Goal: Book appointment/travel/reservation

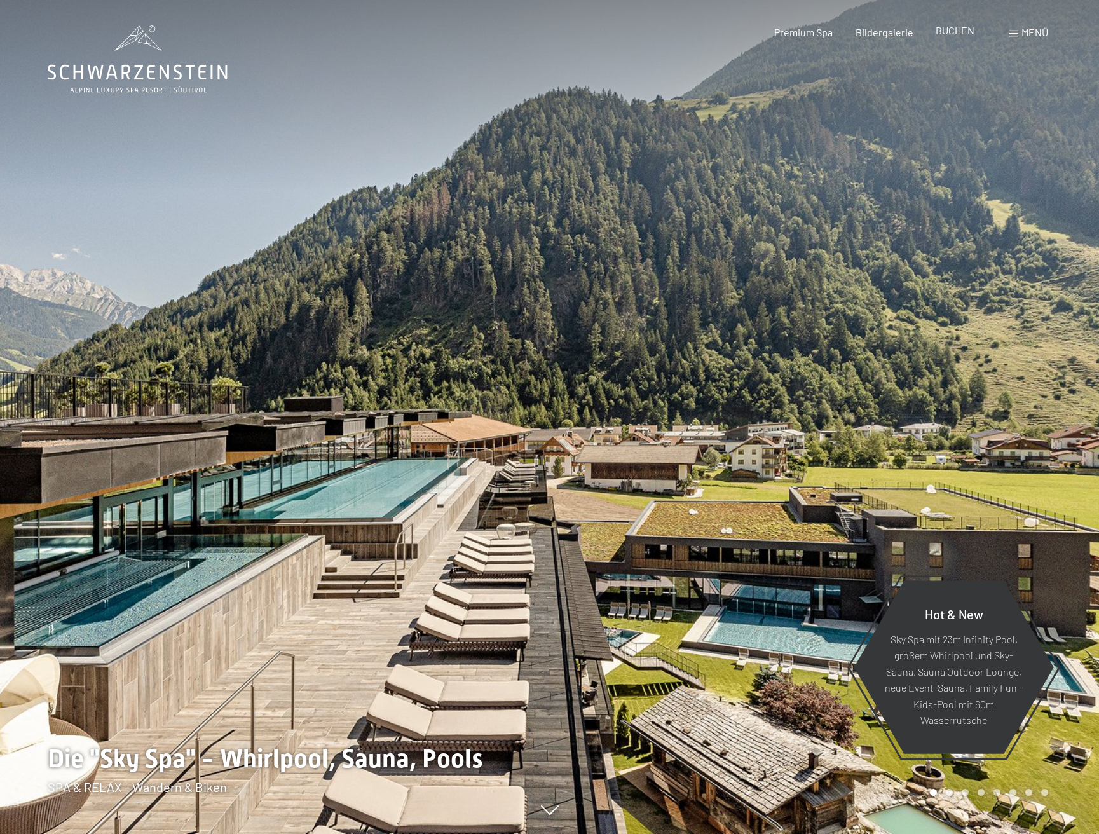
click at [956, 31] on span "BUCHEN" at bounding box center [955, 30] width 39 height 12
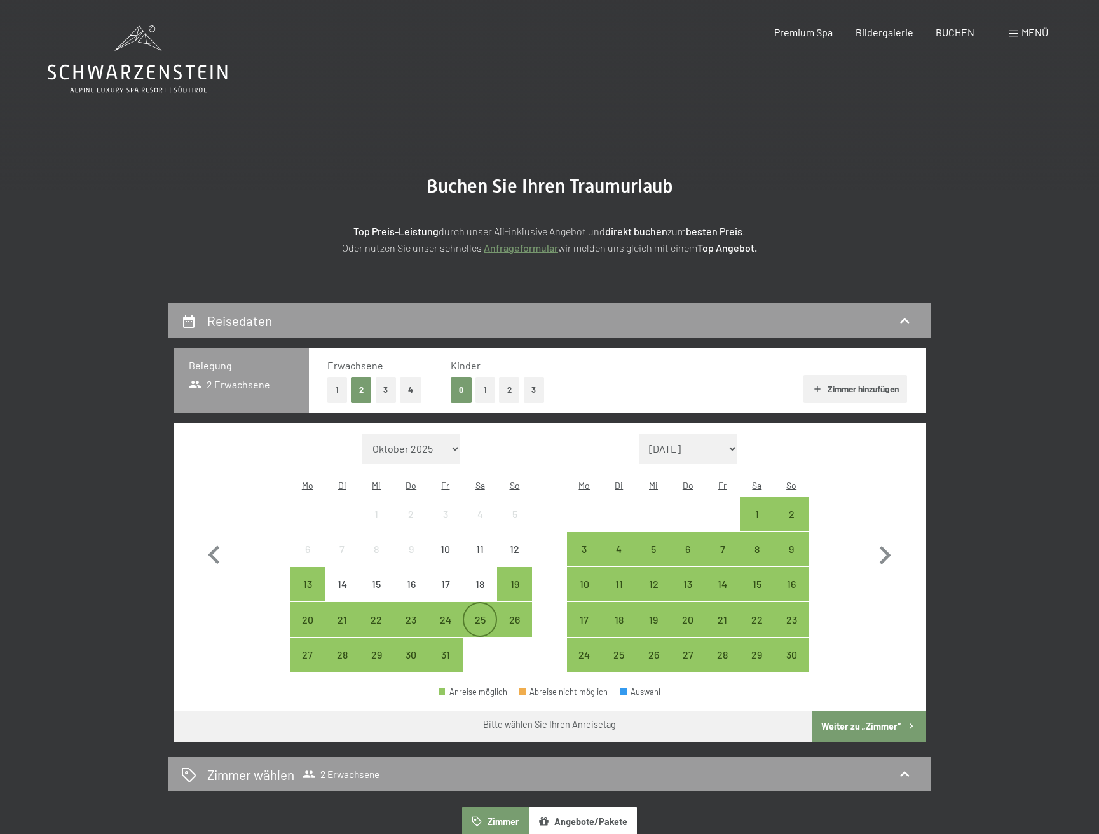
click at [477, 615] on div "25" at bounding box center [480, 631] width 32 height 32
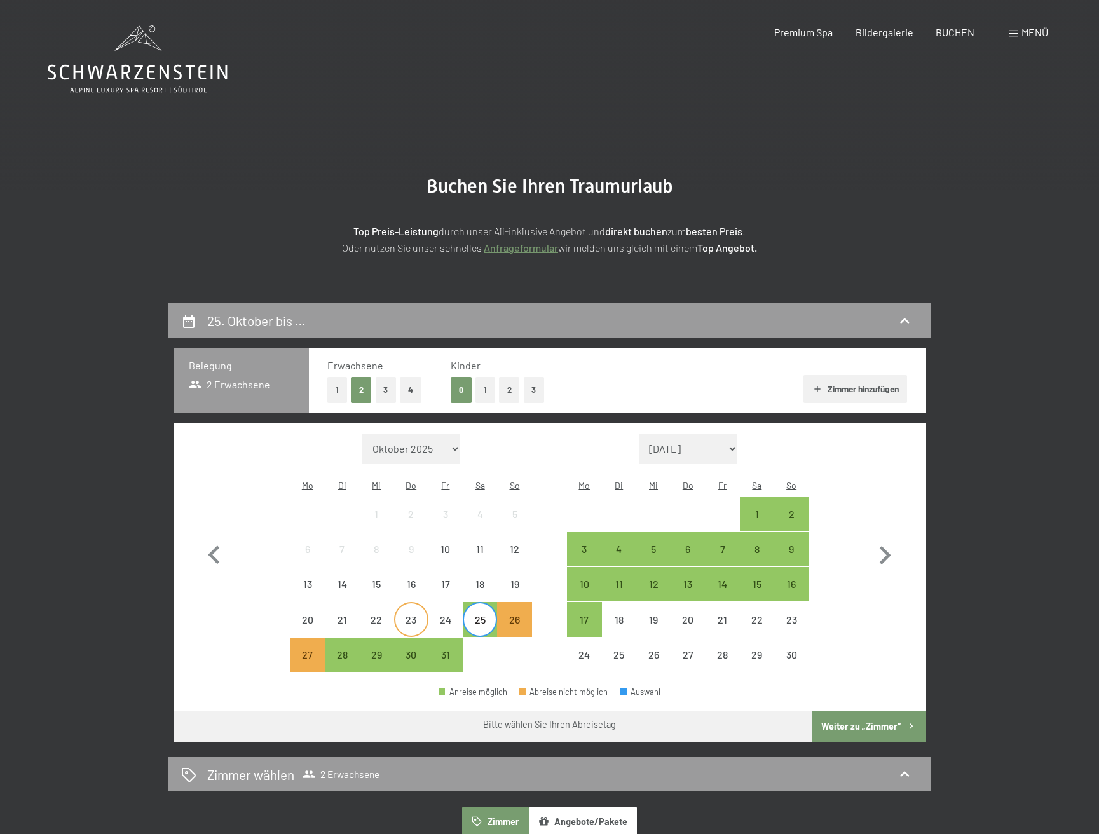
click at [412, 615] on div "23" at bounding box center [411, 631] width 32 height 32
click at [339, 615] on div "21" at bounding box center [342, 631] width 32 height 32
click at [309, 615] on div "20" at bounding box center [308, 631] width 32 height 32
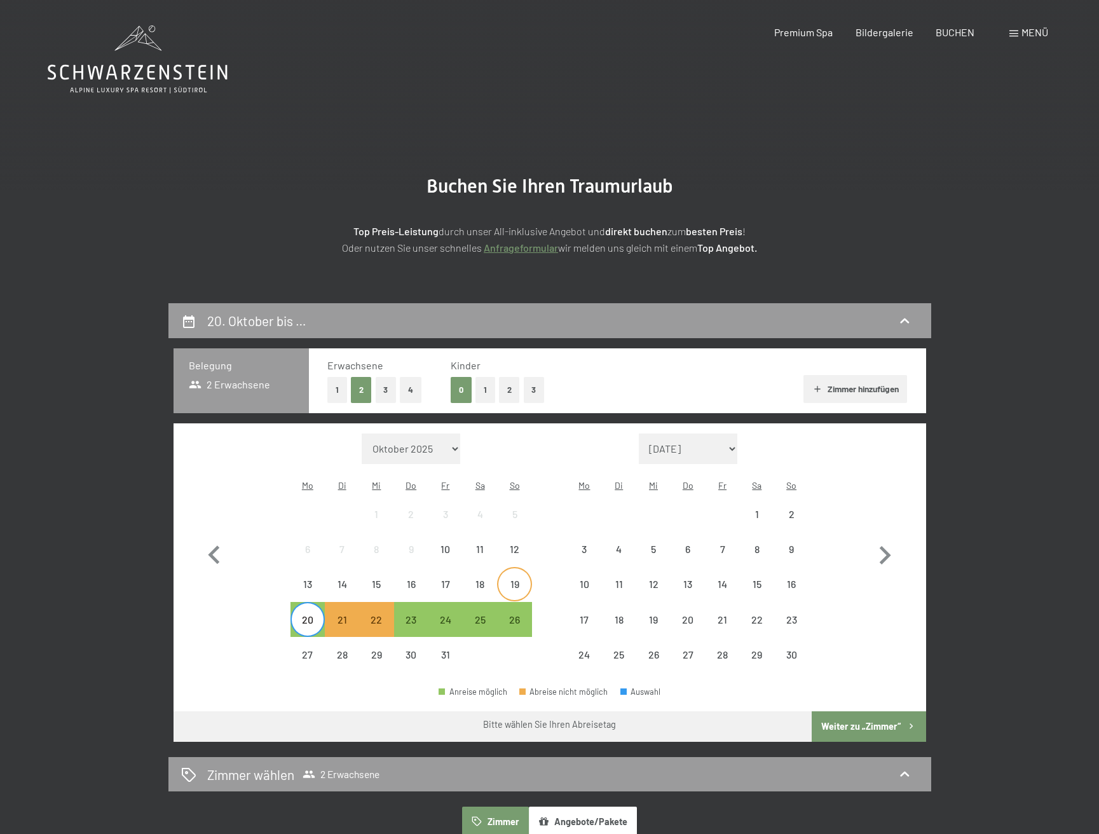
click at [511, 579] on div "19" at bounding box center [514, 595] width 32 height 32
click at [481, 579] on div "18" at bounding box center [480, 595] width 32 height 32
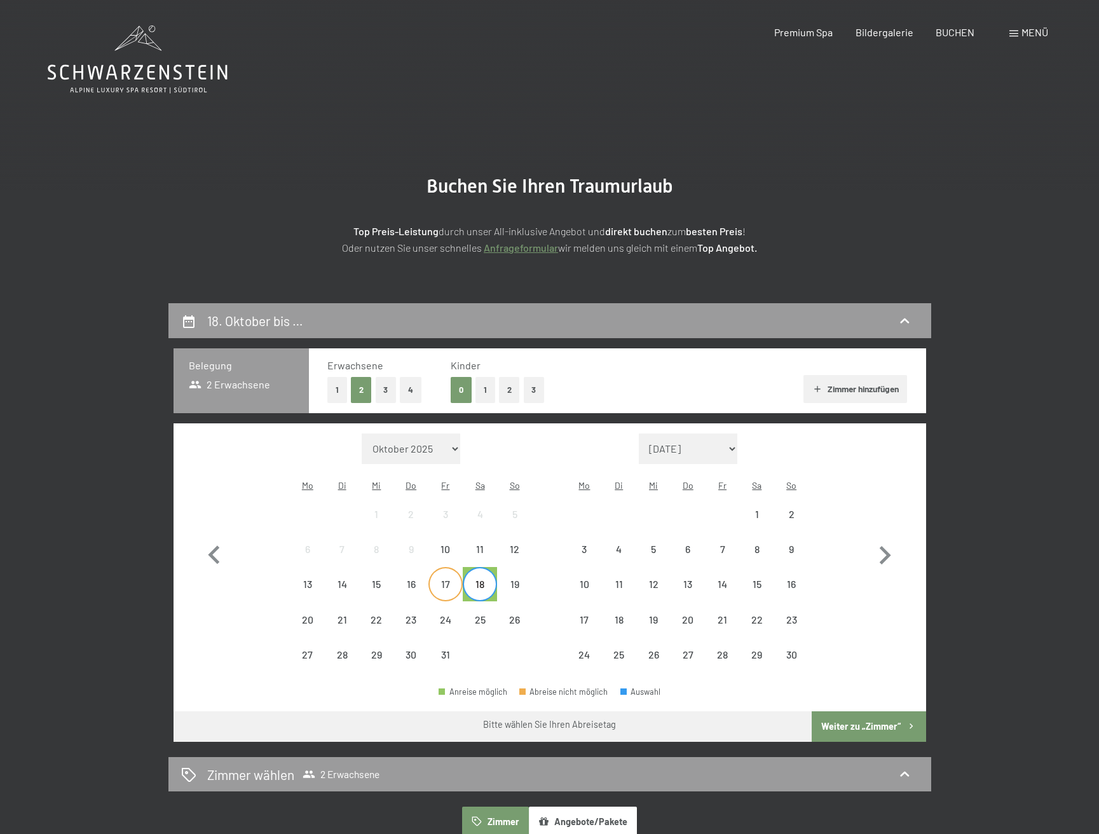
click at [444, 579] on div "17" at bounding box center [446, 595] width 32 height 32
click at [479, 579] on div "18" at bounding box center [480, 595] width 32 height 32
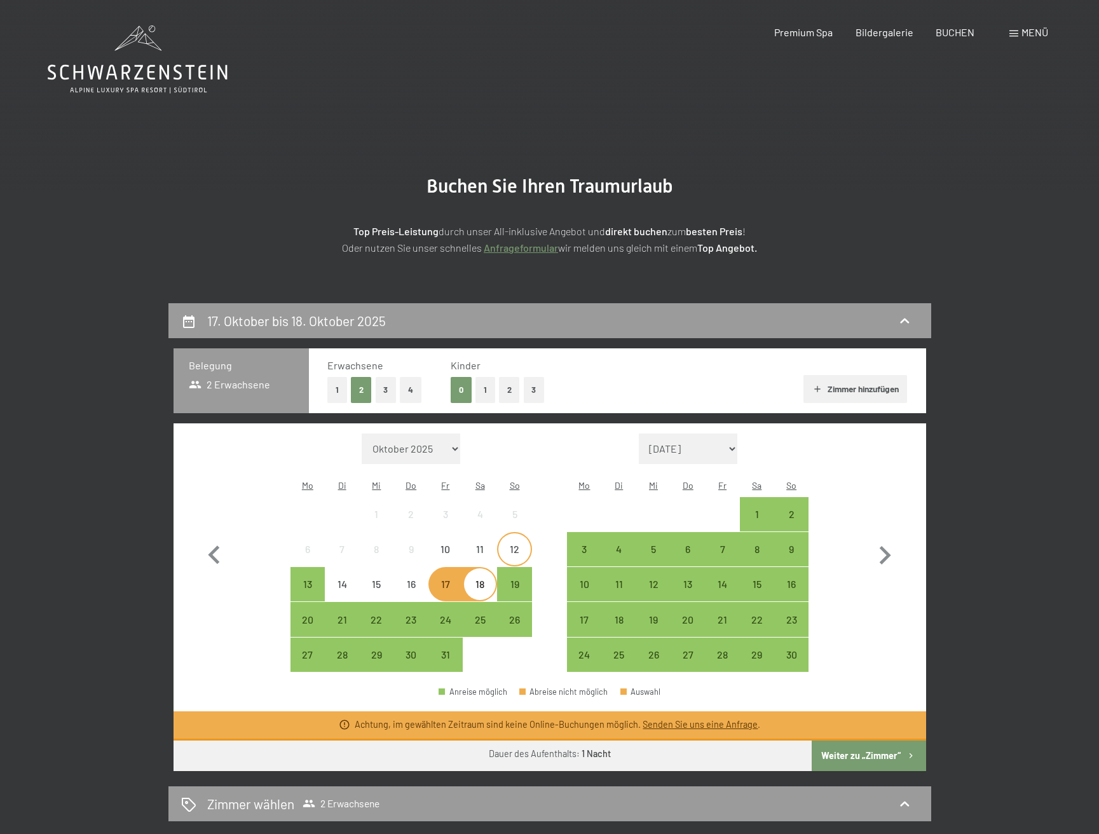
click at [510, 544] on div "12" at bounding box center [514, 560] width 32 height 32
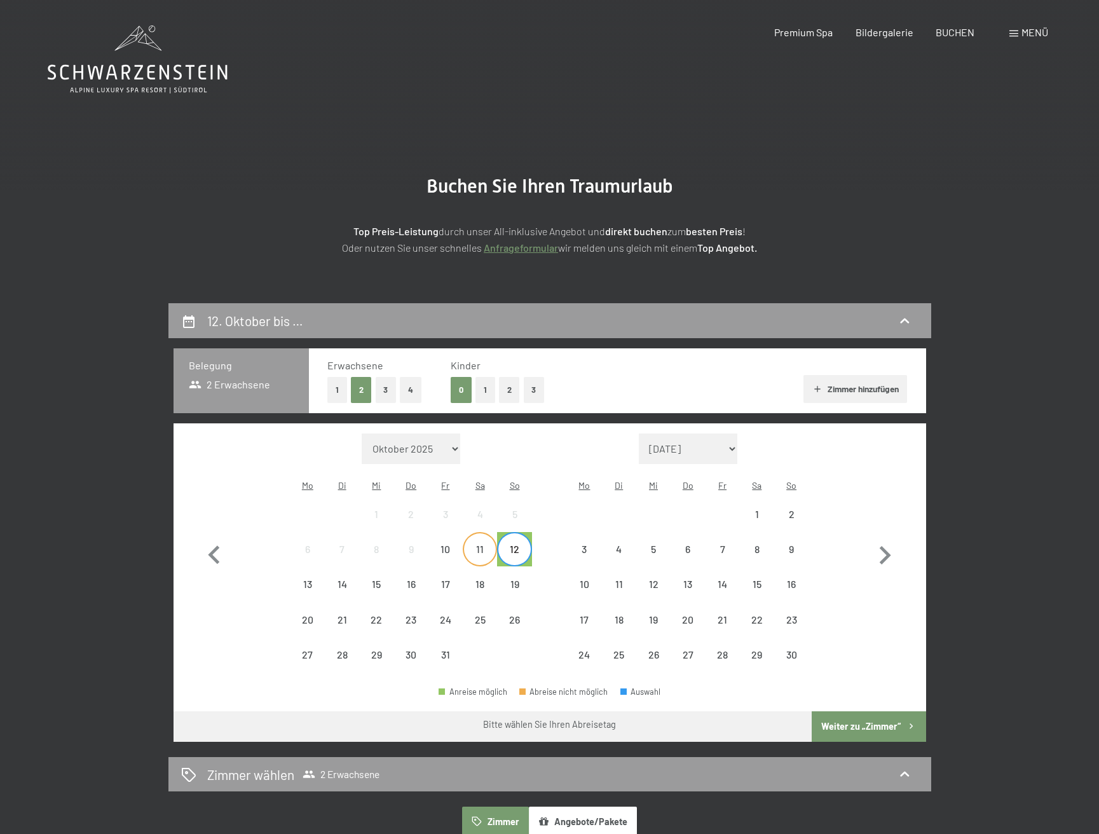
click at [486, 544] on div "11" at bounding box center [480, 560] width 32 height 32
click at [444, 544] on div "10" at bounding box center [446, 560] width 32 height 32
click at [312, 579] on div "13" at bounding box center [308, 595] width 32 height 32
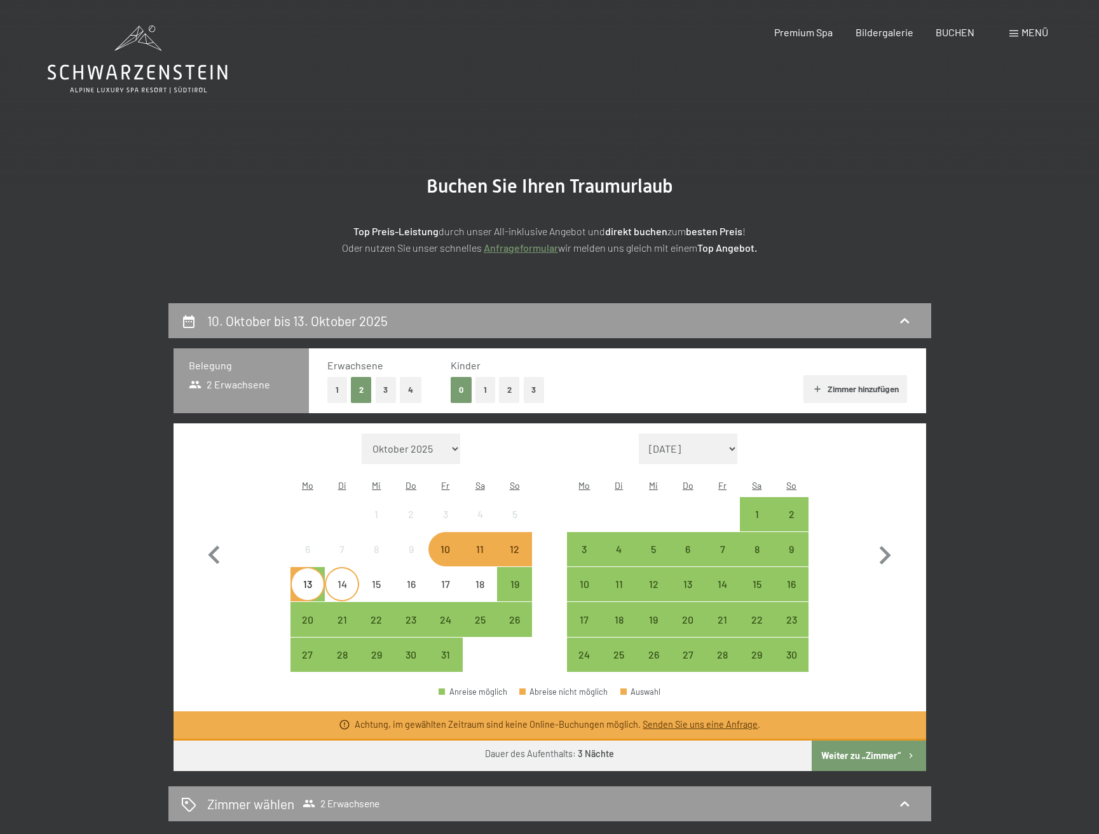
click at [343, 579] on div "14" at bounding box center [342, 595] width 32 height 32
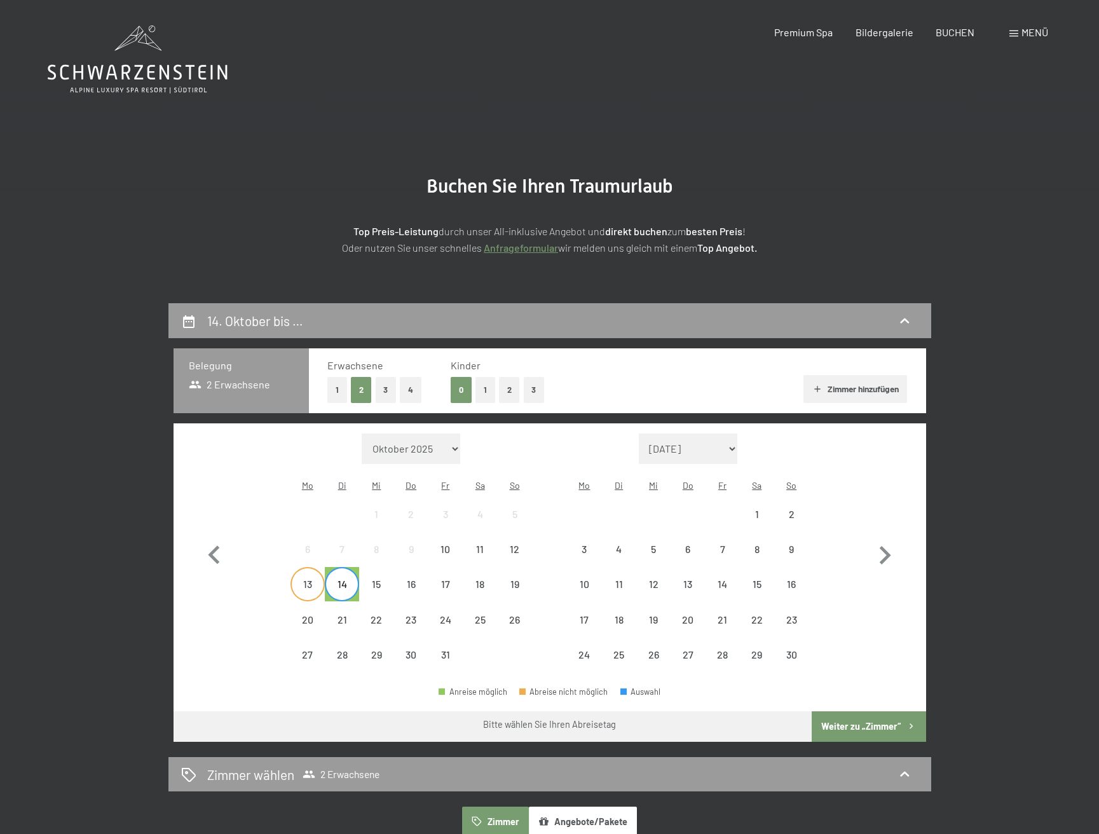
click at [312, 579] on div "13" at bounding box center [308, 595] width 32 height 32
click at [337, 579] on div "14" at bounding box center [342, 595] width 32 height 32
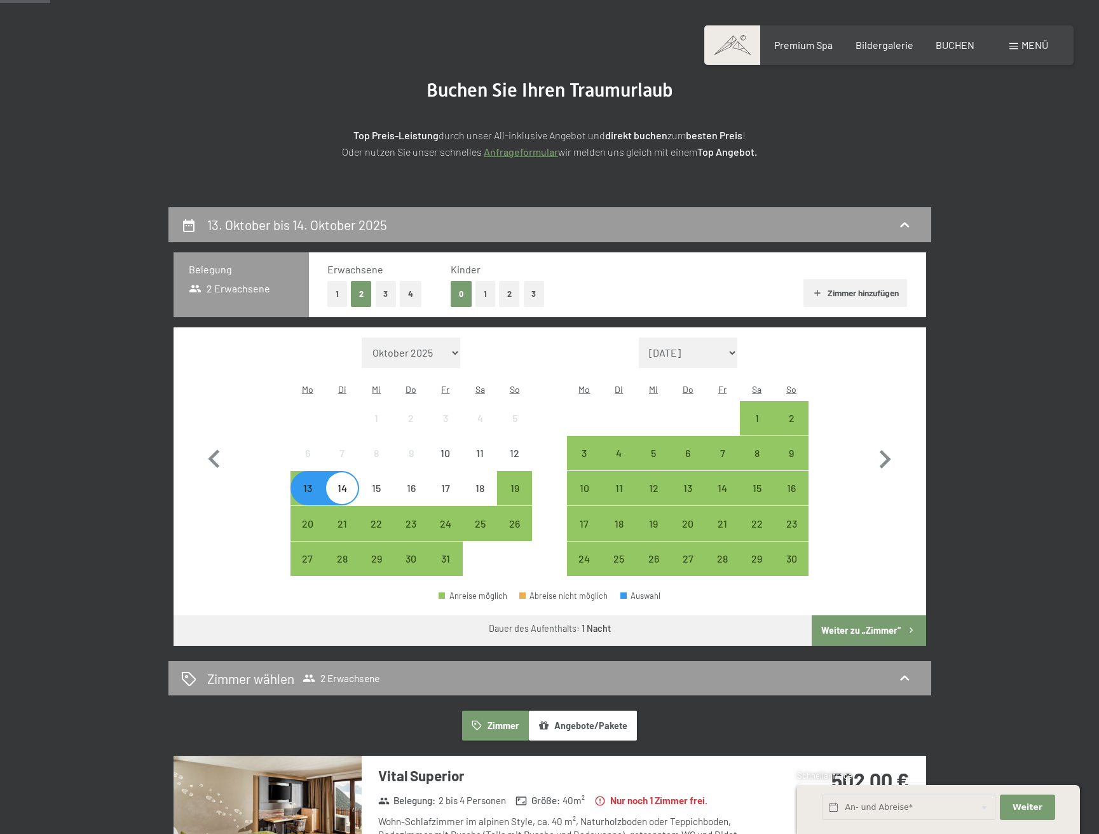
scroll to position [97, 0]
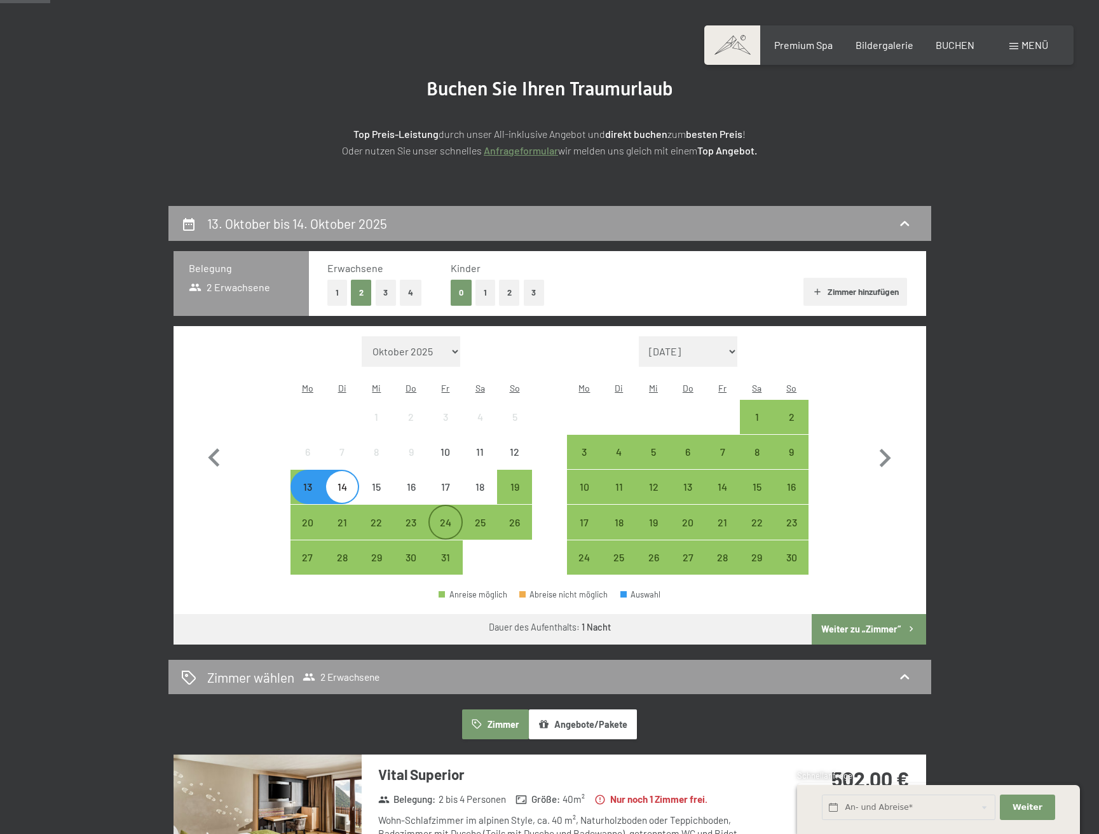
click at [447, 518] on div "24" at bounding box center [446, 534] width 32 height 32
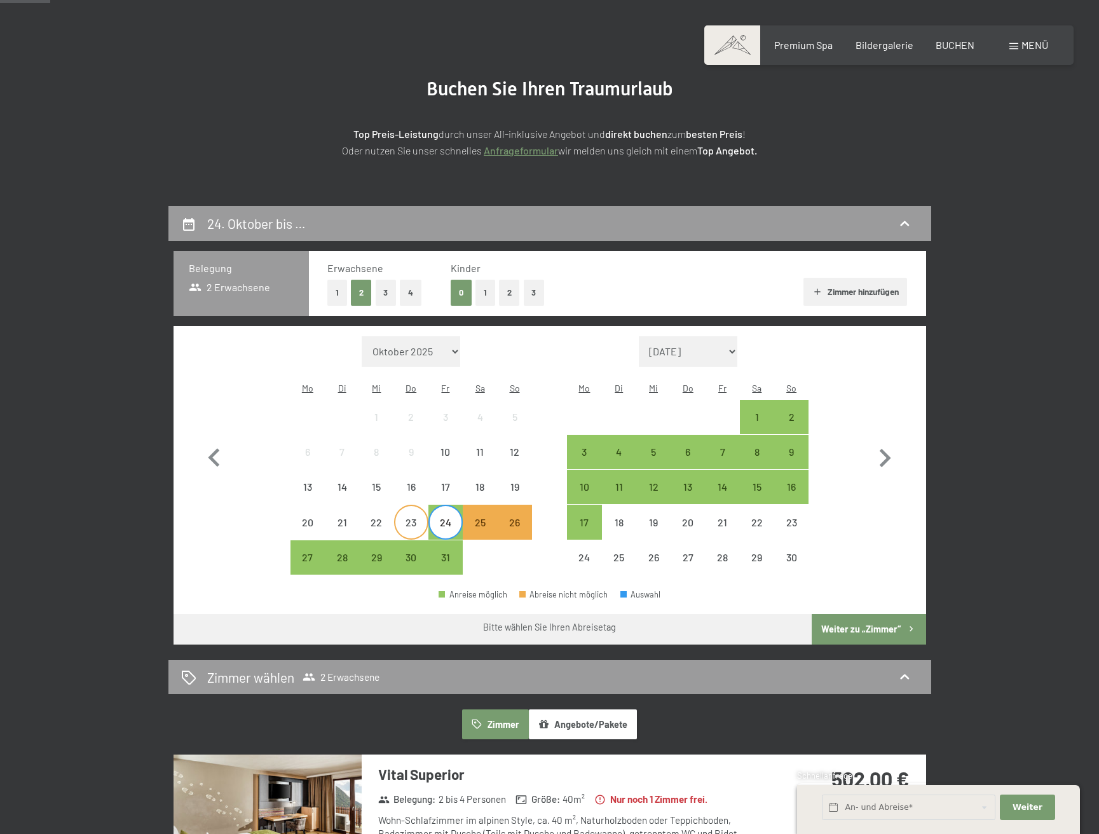
click at [414, 518] on div "23" at bounding box center [411, 534] width 32 height 32
click at [724, 447] on div "7" at bounding box center [722, 463] width 32 height 32
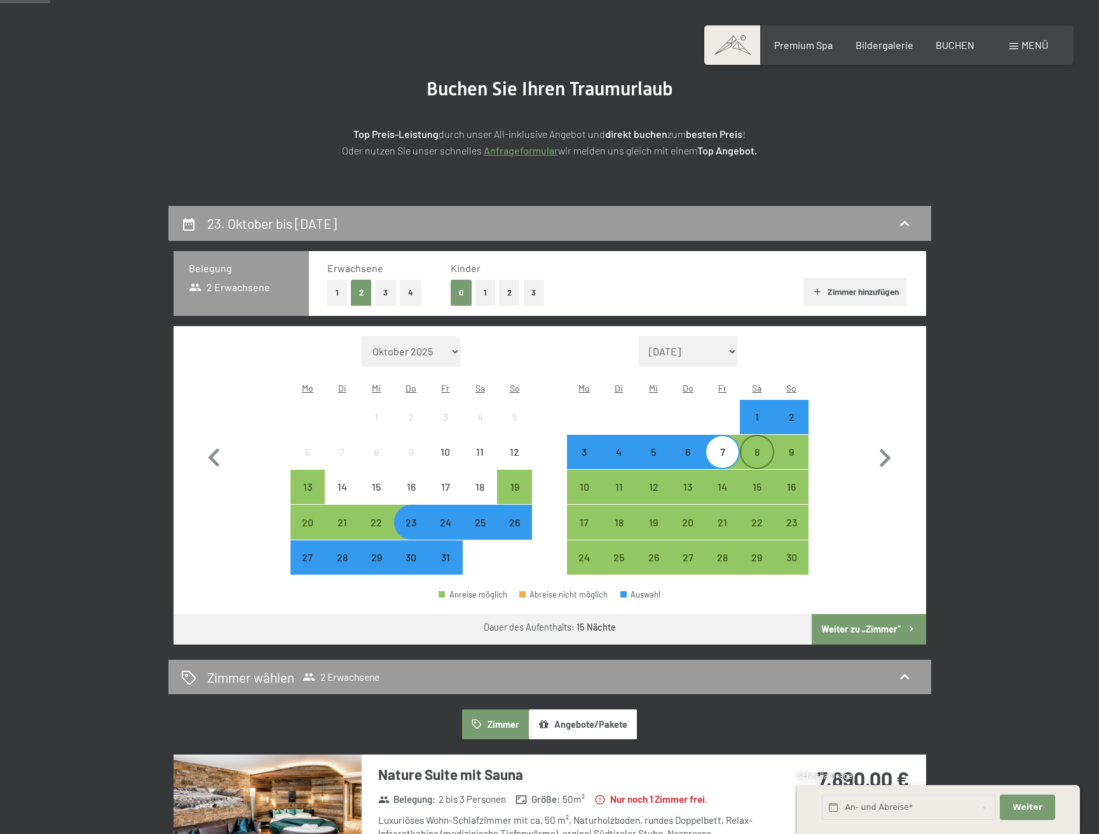
click at [756, 447] on div "8" at bounding box center [757, 463] width 32 height 32
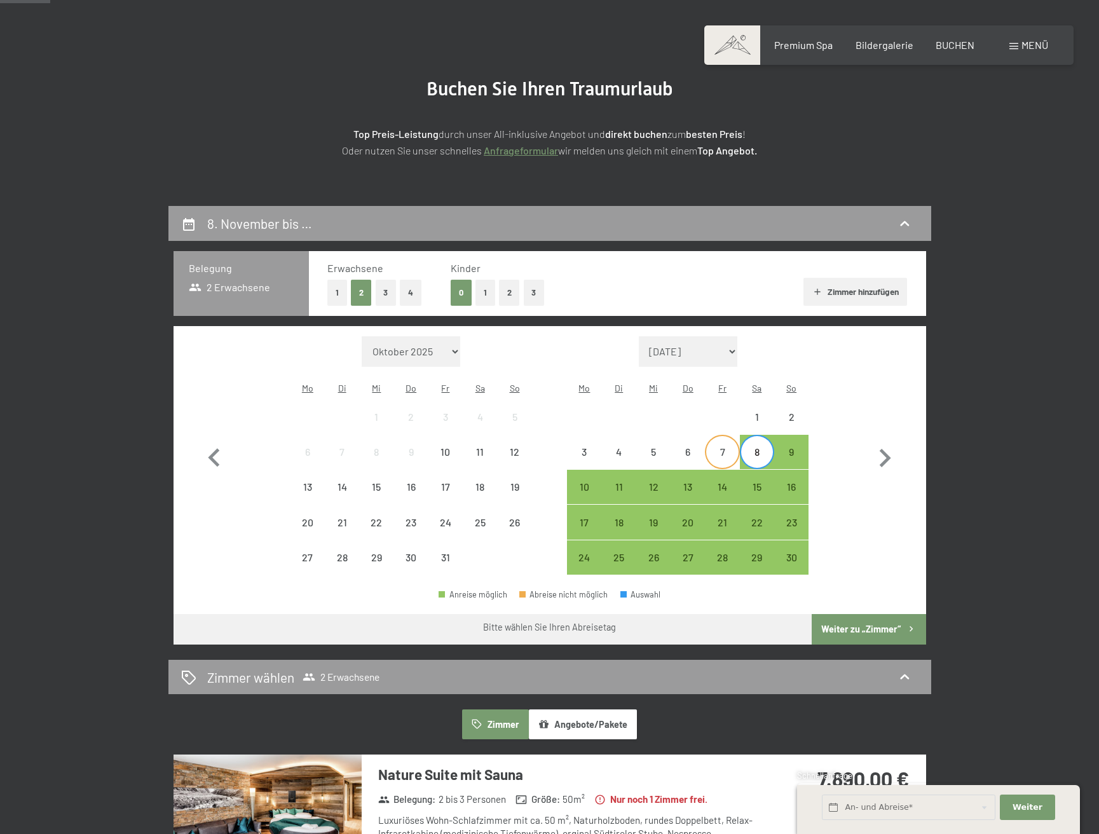
click at [727, 447] on div "7" at bounding box center [722, 463] width 32 height 32
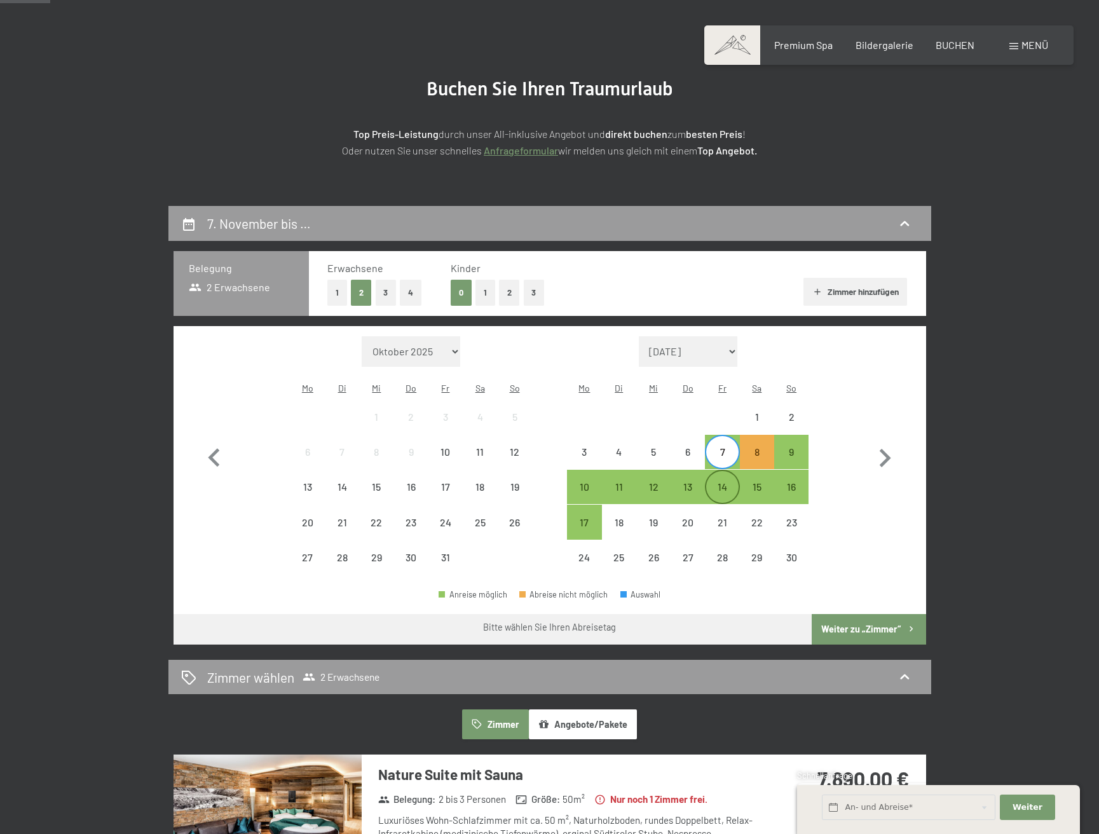
click at [719, 482] on div "14" at bounding box center [722, 498] width 32 height 32
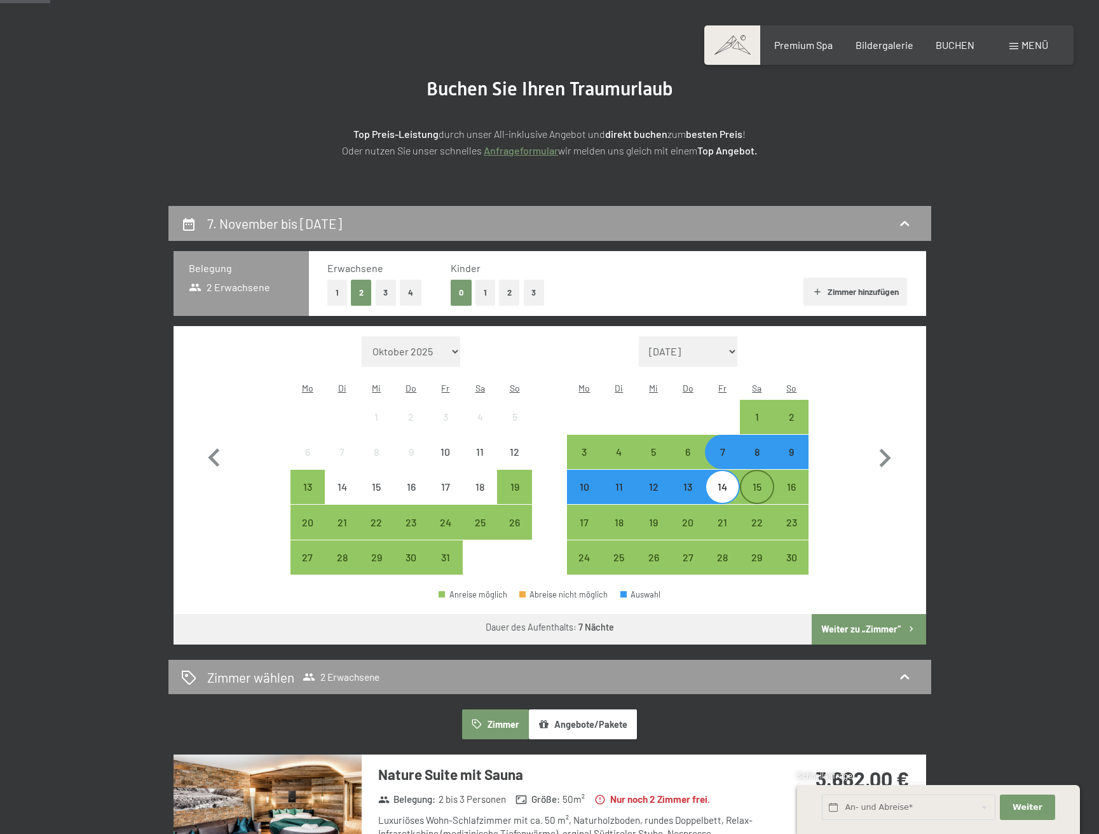
click at [752, 482] on div "15" at bounding box center [757, 498] width 32 height 32
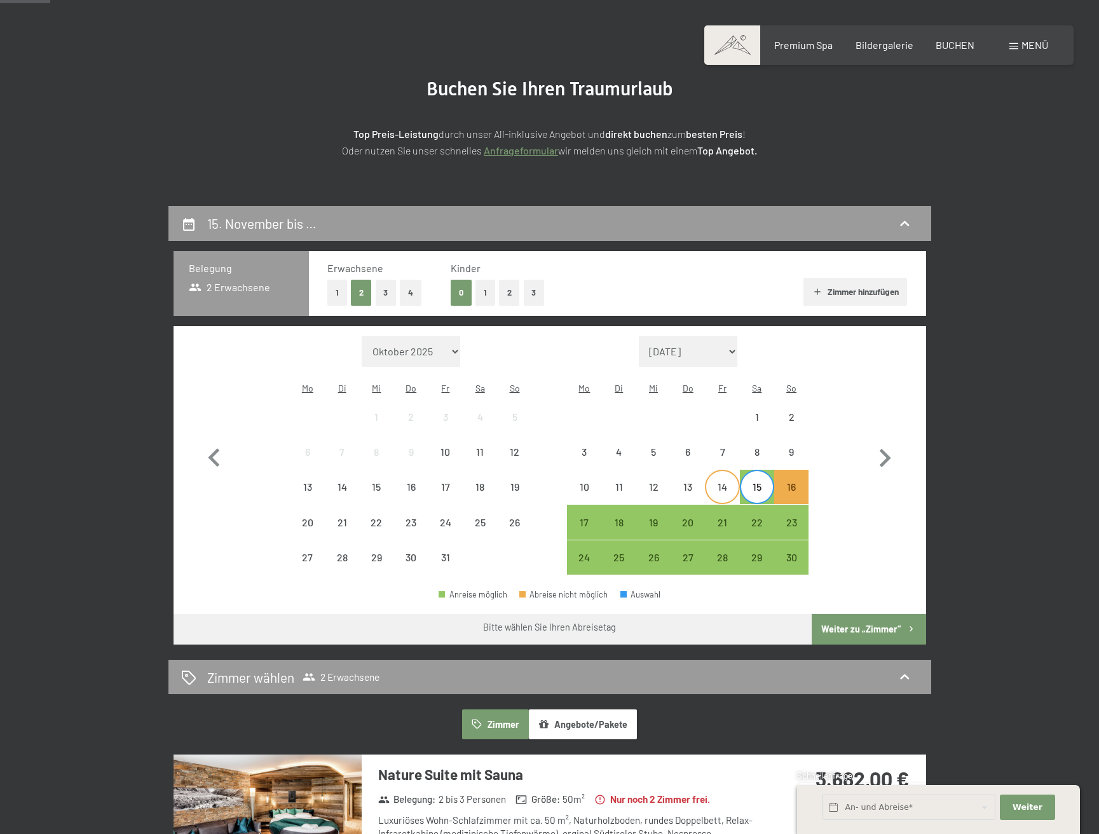
click at [726, 482] on div "14" at bounding box center [722, 498] width 32 height 32
click at [762, 482] on div "15" at bounding box center [757, 498] width 32 height 32
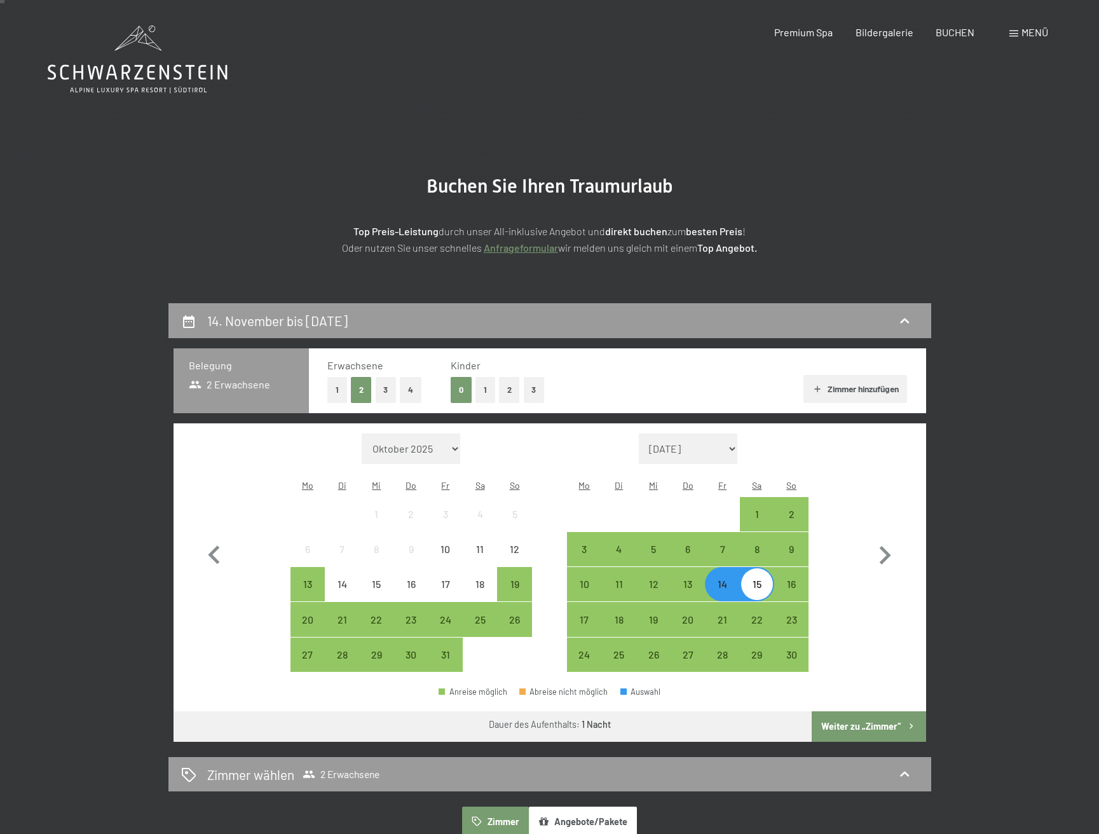
scroll to position [0, 0]
